Goal: Complete application form

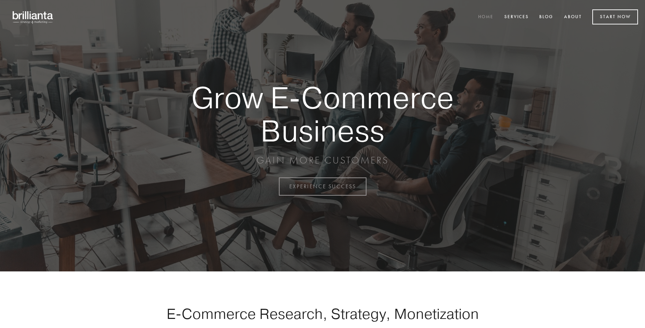
scroll to position [1829, 0]
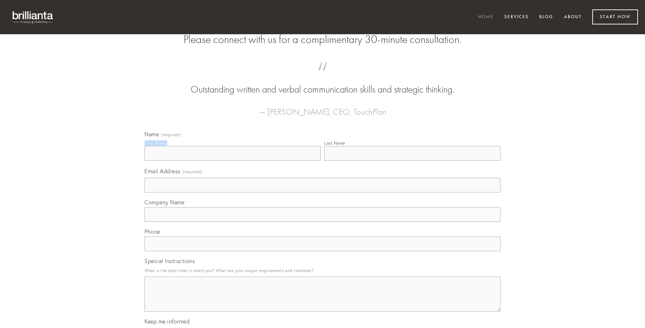
type input "[PERSON_NAME]"
click at [412, 161] on input "Last Name" at bounding box center [412, 153] width 176 height 15
type input "[PERSON_NAME]"
click at [322, 192] on input "Email Address (required)" at bounding box center [322, 185] width 356 height 15
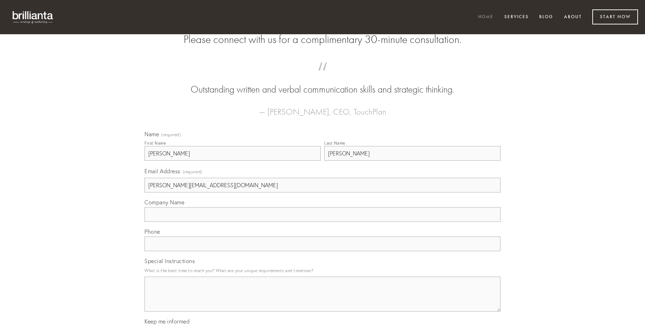
type input "[PERSON_NAME][EMAIL_ADDRESS][DOMAIN_NAME]"
click at [322, 222] on input "Company Name" at bounding box center [322, 214] width 356 height 15
type input "incidunt"
click at [322, 251] on input "text" at bounding box center [322, 243] width 356 height 15
click at [322, 300] on textarea "Special Instructions" at bounding box center [322, 293] width 356 height 35
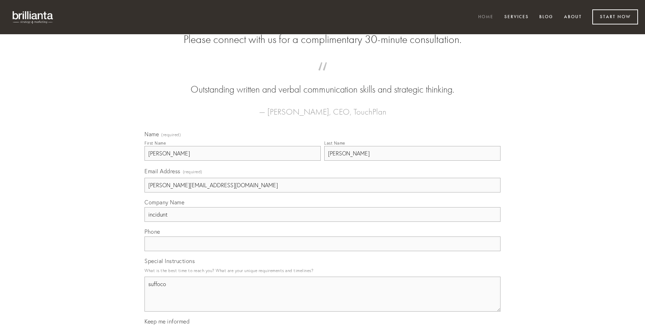
type textarea "suffoco"
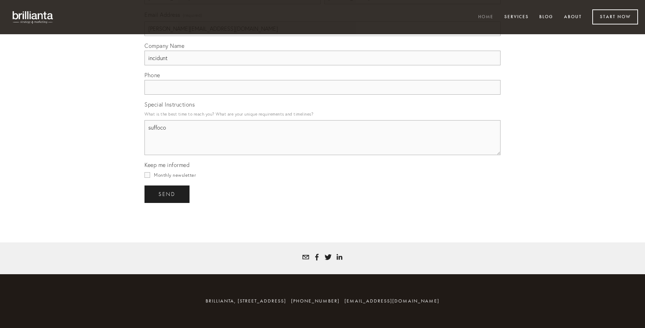
click at [168, 194] on span "send" at bounding box center [166, 194] width 17 height 6
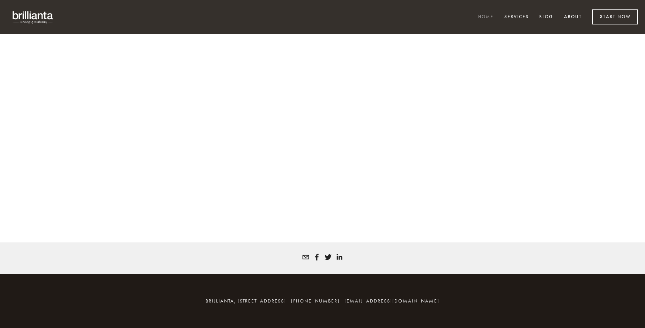
scroll to position [1820, 0]
